Goal: Information Seeking & Learning: Learn about a topic

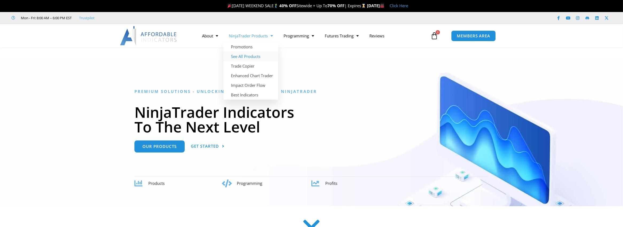
click at [254, 56] on link "See All Products" at bounding box center [250, 57] width 55 height 10
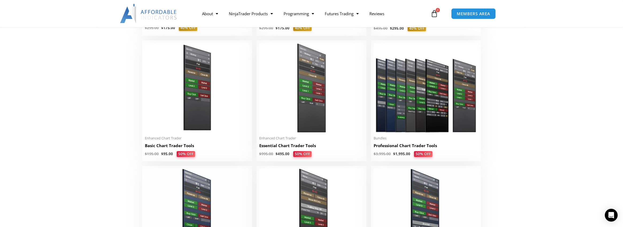
scroll to position [196, 0]
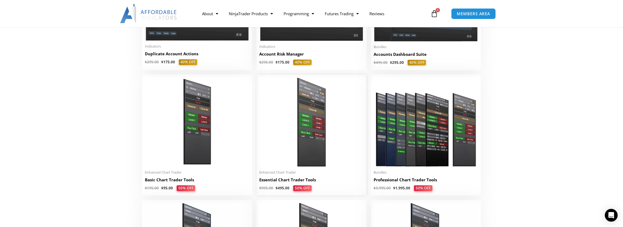
click at [301, 121] on img at bounding box center [311, 122] width 104 height 90
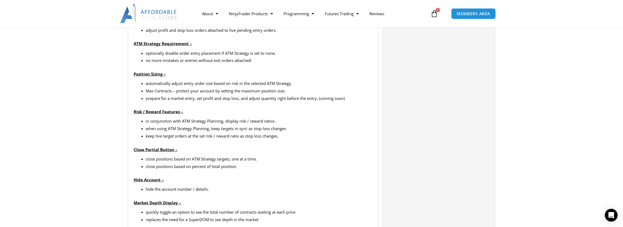
scroll to position [588, 0]
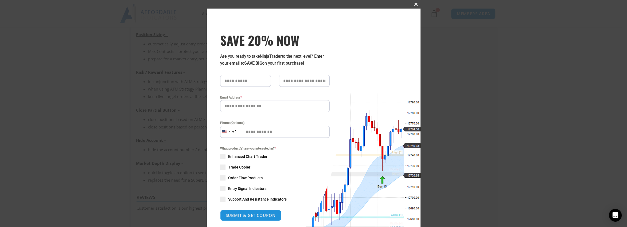
click at [413, 3] on span at bounding box center [416, 4] width 9 height 3
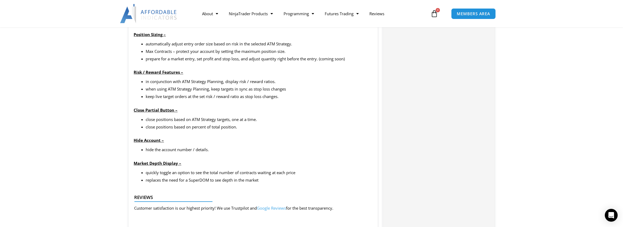
click at [340, 93] on li "when using ATM Strategy Planning, keep targets in sync as stop loss changes" at bounding box center [259, 88] width 227 height 7
click at [333, 95] on li "keep live target orders at the set risk / reward ratio as stop loss changes." at bounding box center [259, 96] width 227 height 7
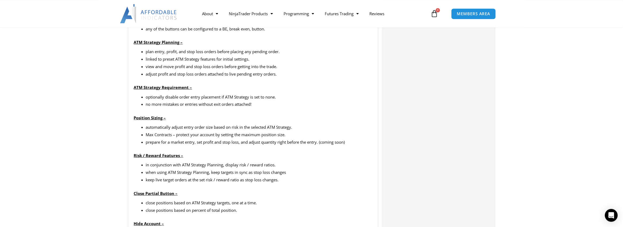
scroll to position [392, 0]
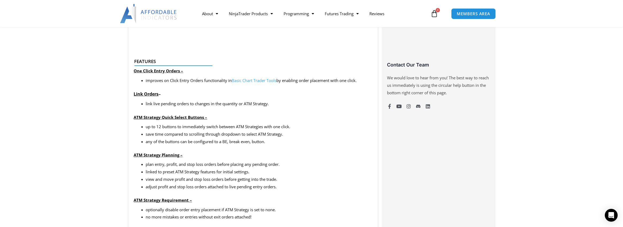
click at [328, 94] on p "Link Orders –" at bounding box center [253, 94] width 239 height 8
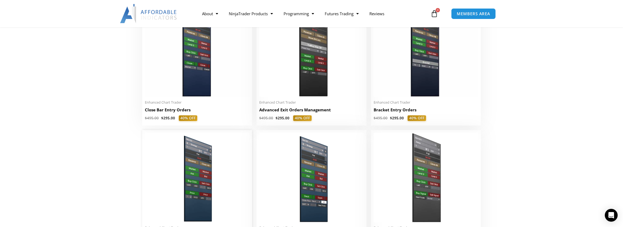
scroll to position [490, 0]
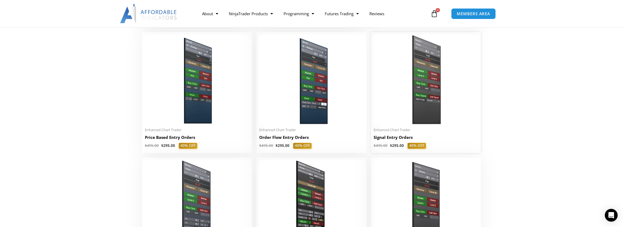
click at [421, 104] on img at bounding box center [426, 80] width 104 height 90
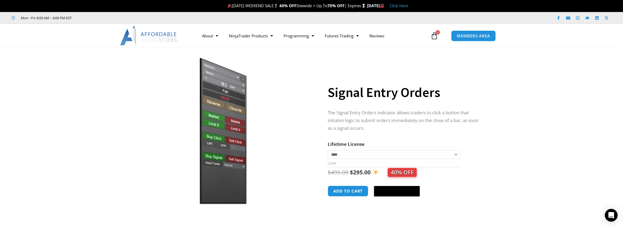
click at [224, 127] on img at bounding box center [222, 131] width 172 height 148
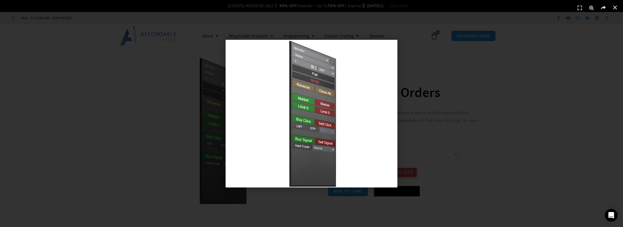
click at [383, 125] on img "1 / 1" at bounding box center [312, 114] width 172 height 148
click at [411, 86] on div "1 / 1" at bounding box center [311, 114] width 585 height 190
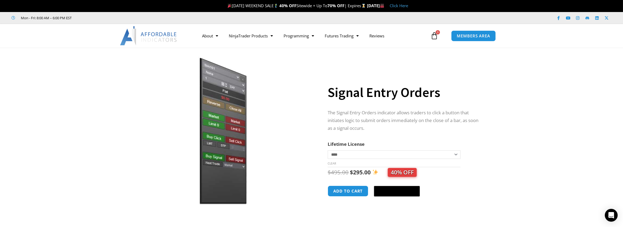
click at [328, 150] on select "**********" at bounding box center [394, 154] width 133 height 9
drag, startPoint x: 393, startPoint y: 155, endPoint x: 397, endPoint y: 142, distance: 13.9
click at [397, 142] on th "Lifetime License" at bounding box center [394, 144] width 133 height 8
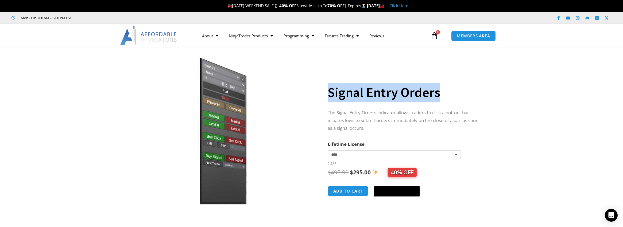
drag, startPoint x: 329, startPoint y: 91, endPoint x: 438, endPoint y: 90, distance: 109.0
click at [438, 90] on h1 "Signal Entry Orders" at bounding box center [406, 92] width 156 height 19
copy h1 "Signal Entry Orders"
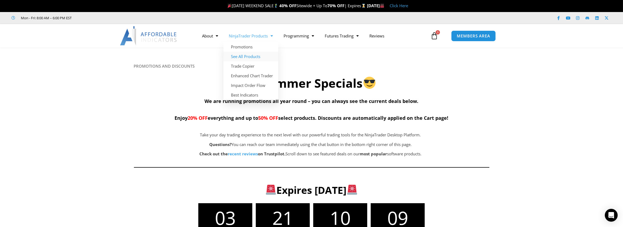
click at [251, 57] on link "See All Products" at bounding box center [250, 57] width 55 height 10
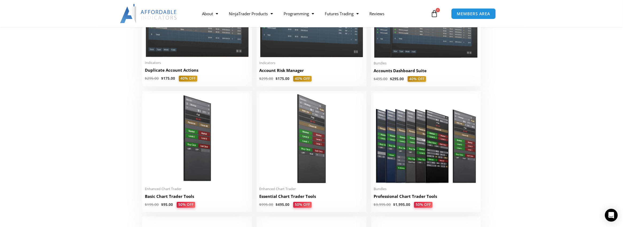
scroll to position [98, 0]
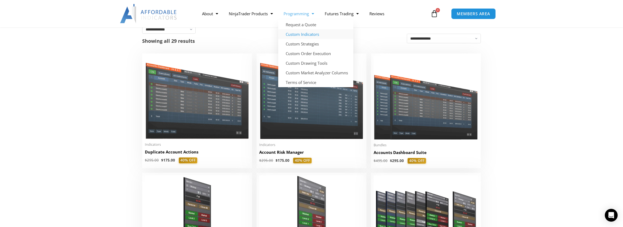
click at [301, 34] on link "Custom Indicators" at bounding box center [315, 34] width 75 height 10
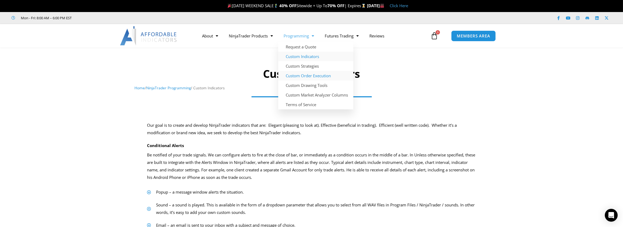
click at [312, 76] on link "Custom Order Execution" at bounding box center [315, 76] width 75 height 10
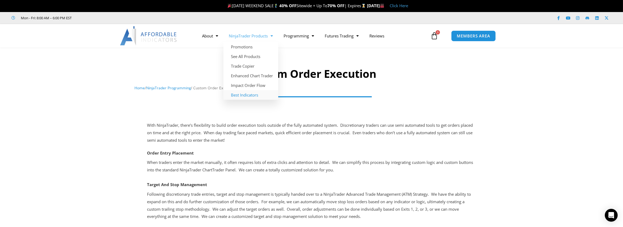
click at [260, 95] on link "Best Indicators" at bounding box center [250, 95] width 55 height 10
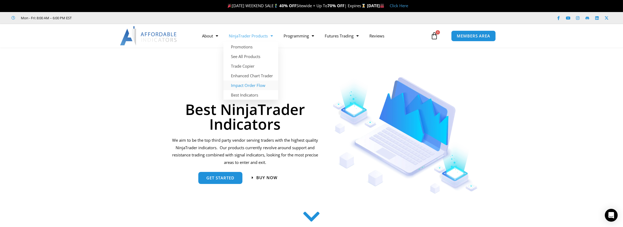
click at [258, 86] on link "Impact Order Flow" at bounding box center [250, 85] width 55 height 10
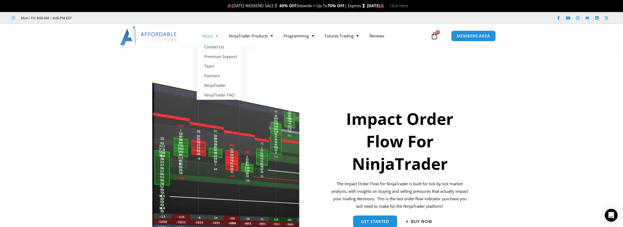
click at [210, 35] on link "About" at bounding box center [210, 36] width 27 height 12
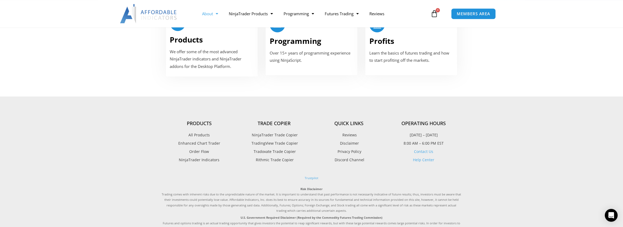
scroll to position [392, 0]
